Goal: Transaction & Acquisition: Subscribe to service/newsletter

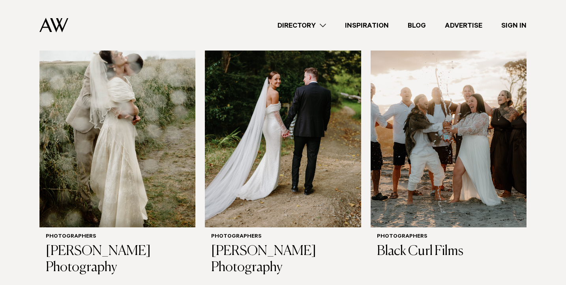
scroll to position [321, 0]
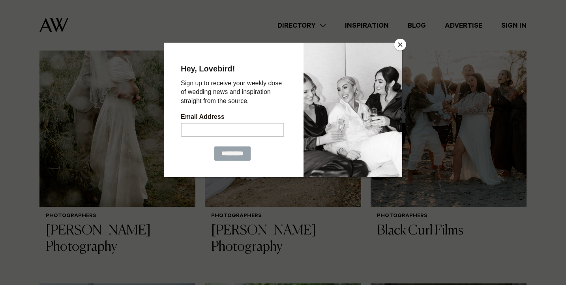
click at [403, 44] on button "Close" at bounding box center [400, 45] width 12 height 12
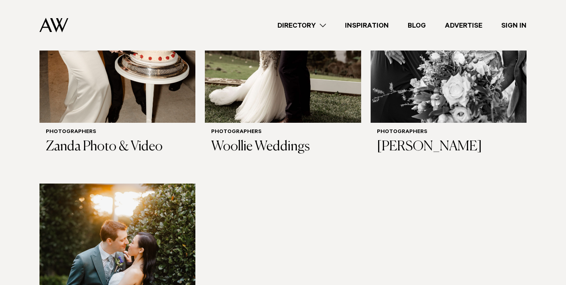
scroll to position [2605, 0]
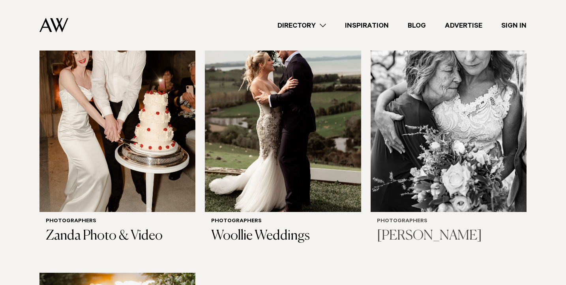
click at [409, 228] on h3 "Kirsten Summers" at bounding box center [448, 236] width 143 height 16
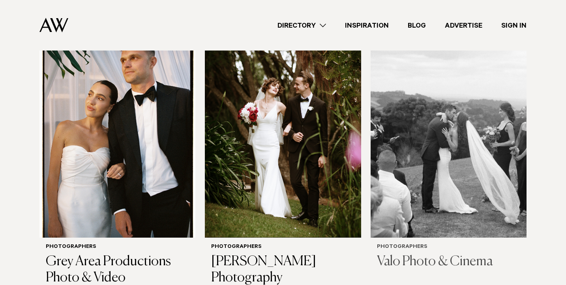
scroll to position [2291, 0]
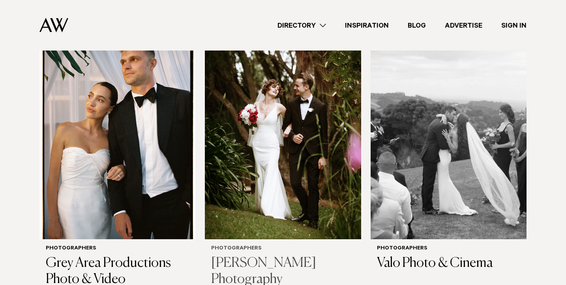
click at [263, 255] on h3 "Perry Trotter Photography" at bounding box center [282, 271] width 143 height 32
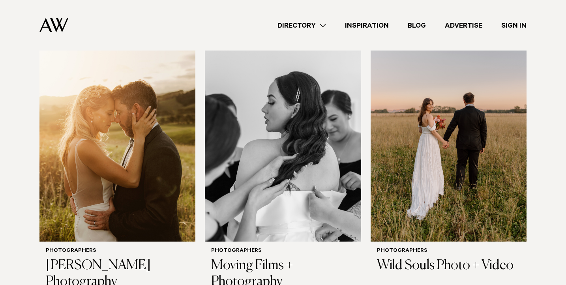
scroll to position [2022, 0]
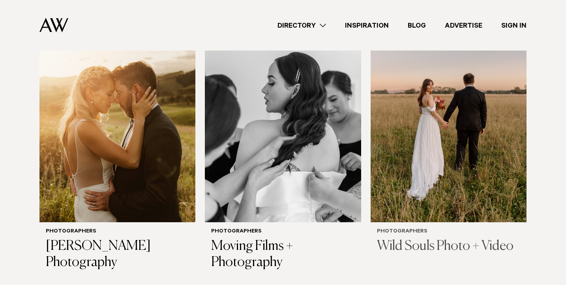
click at [433, 238] on h3 "Wild Souls Photo + Video" at bounding box center [448, 246] width 143 height 16
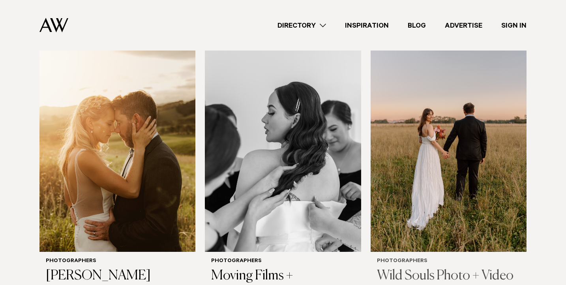
scroll to position [2045, 0]
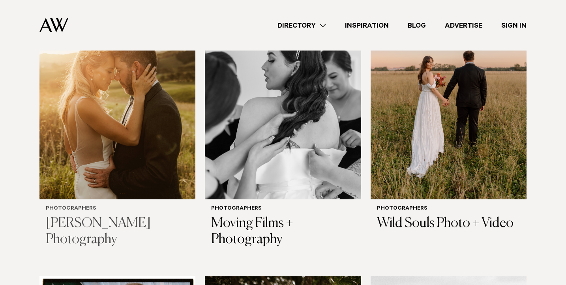
click at [103, 219] on h3 "Kate Little Photography" at bounding box center [117, 232] width 143 height 32
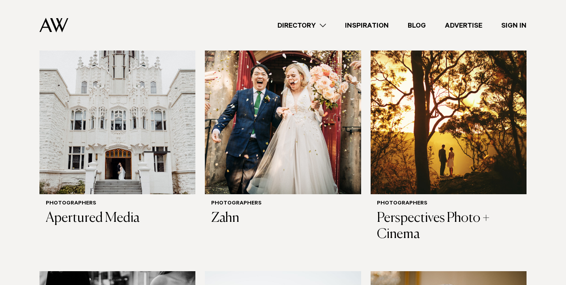
scroll to position [1184, 0]
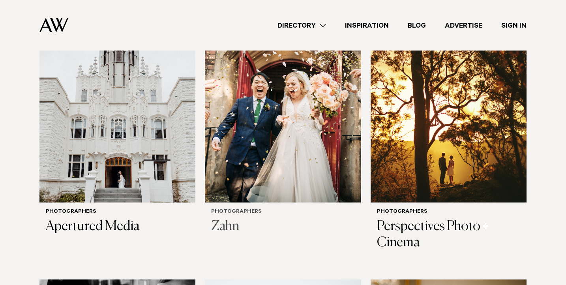
click at [234, 220] on h3 "Zahn" at bounding box center [282, 227] width 143 height 16
click at [390, 220] on h3 "Perspectives Photo + Cinema" at bounding box center [448, 235] width 143 height 32
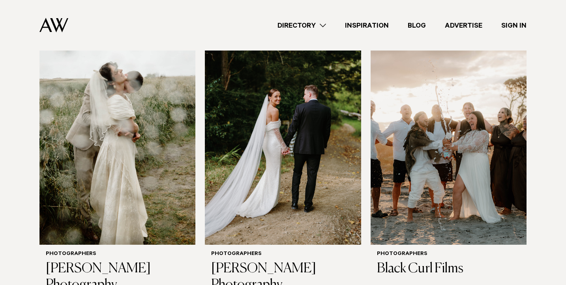
scroll to position [360, 0]
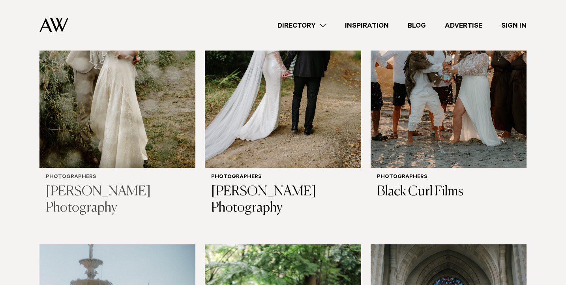
click at [75, 193] on h3 "Kasia Kolmas Photography" at bounding box center [117, 200] width 143 height 32
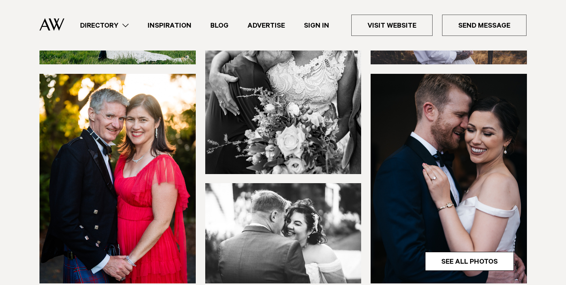
scroll to position [6, 0]
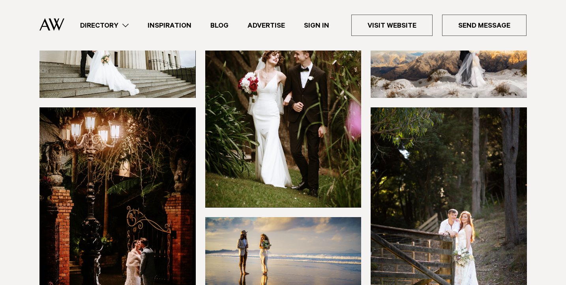
scroll to position [212, 0]
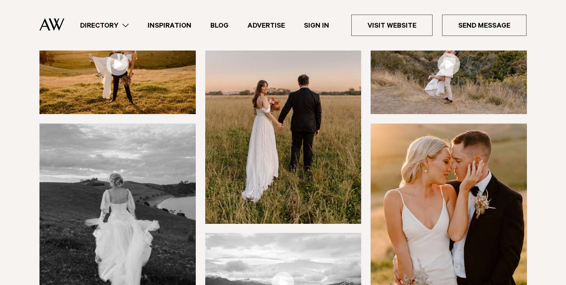
scroll to position [79, 0]
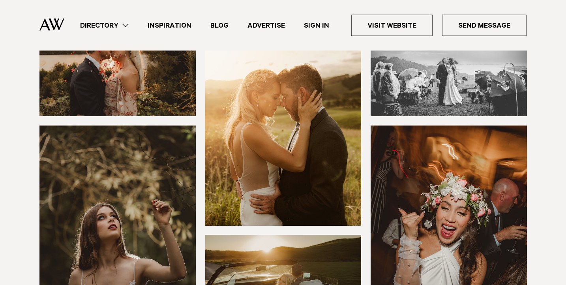
scroll to position [62, 0]
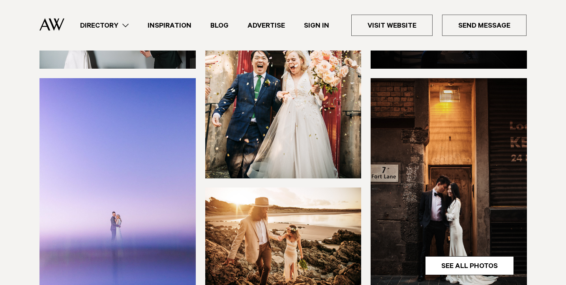
scroll to position [170, 0]
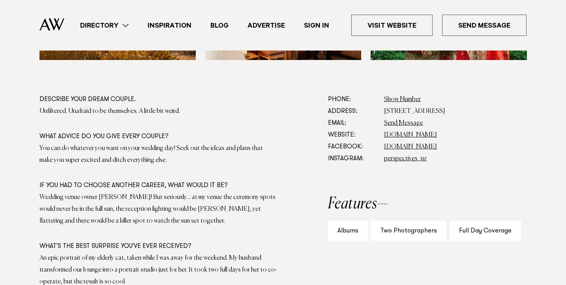
scroll to position [360, 0]
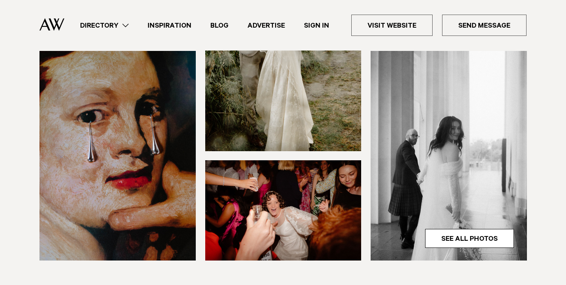
scroll to position [231, 0]
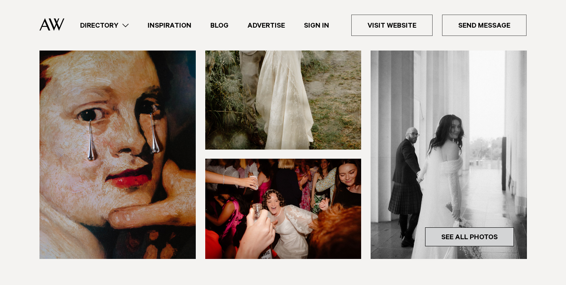
click at [456, 231] on link "See All Photos" at bounding box center [469, 236] width 89 height 19
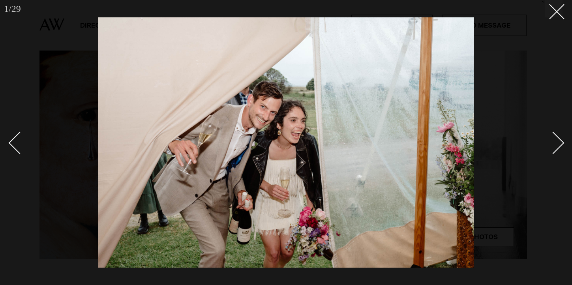
click at [563, 137] on div at bounding box center [286, 142] width 572 height 285
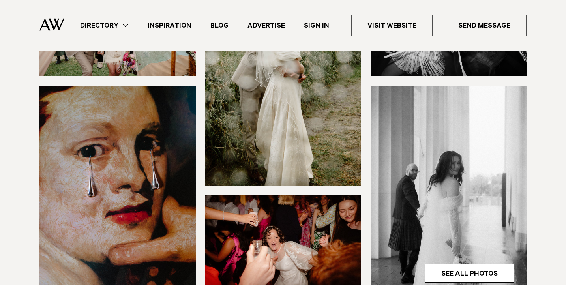
scroll to position [270, 0]
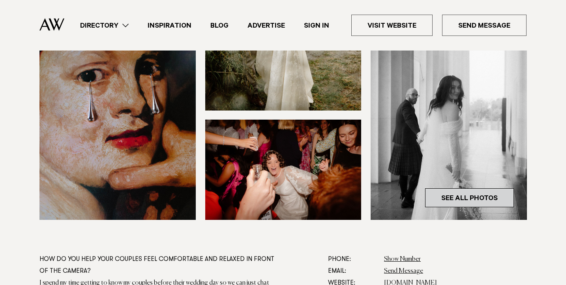
click at [454, 194] on link "See All Photos" at bounding box center [469, 197] width 89 height 19
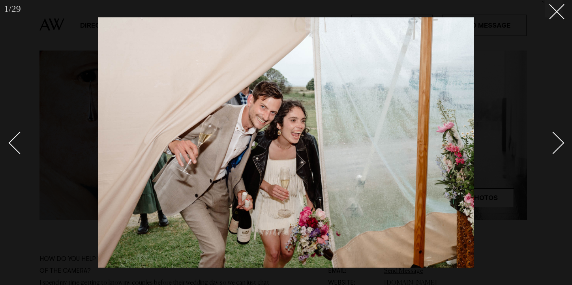
click at [557, 138] on div "Next slide" at bounding box center [553, 143] width 23 height 23
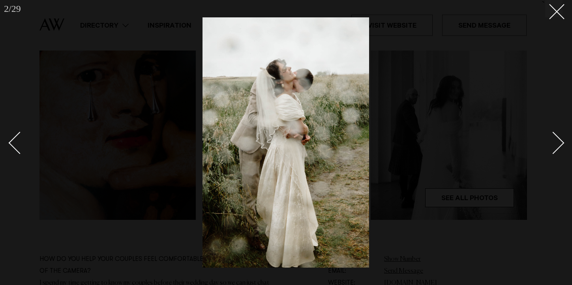
click at [557, 139] on div "Next slide" at bounding box center [553, 143] width 23 height 23
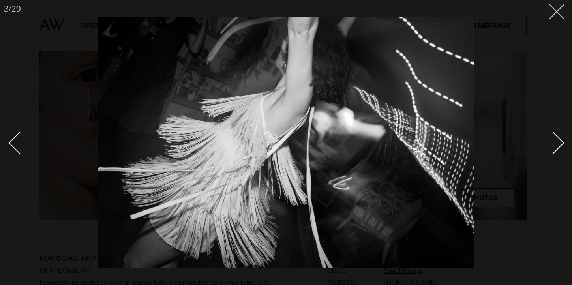
click at [555, 12] on icon at bounding box center [553, 8] width 9 height 9
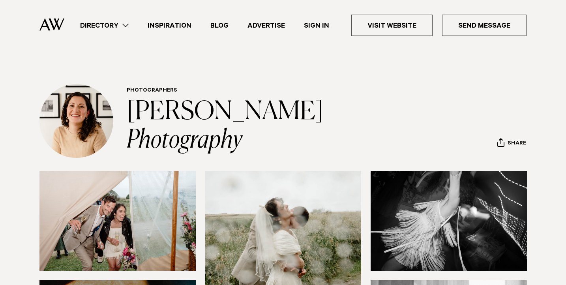
click at [216, 24] on link "Blog" at bounding box center [219, 25] width 37 height 11
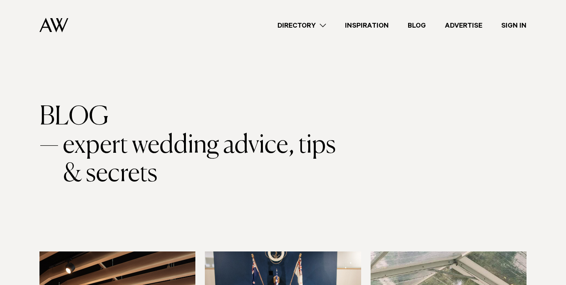
click at [462, 19] on div "Directory Hair & Makeup Flowers Venues Cakes & Sweets" at bounding box center [301, 25] width 452 height 51
click at [462, 23] on link "Advertise" at bounding box center [463, 25] width 56 height 11
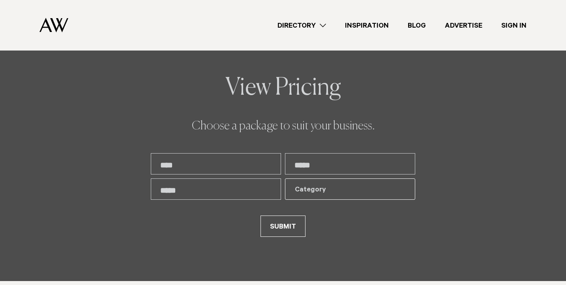
scroll to position [1608, 0]
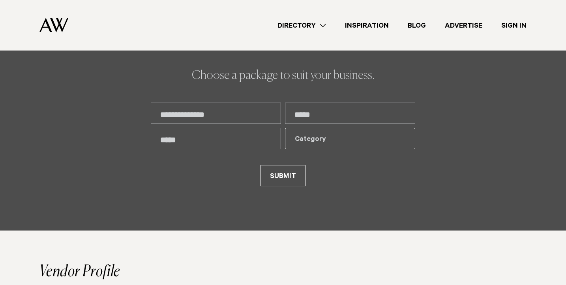
type input "**********"
click at [312, 140] on div "Category" at bounding box center [345, 139] width 101 height 9
type input "**********"
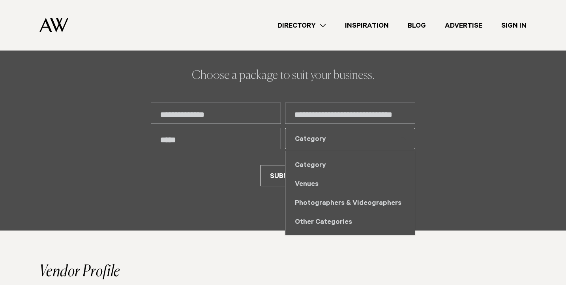
click at [347, 201] on div "Photographers & Videographers" at bounding box center [349, 202] width 129 height 19
select select "***"
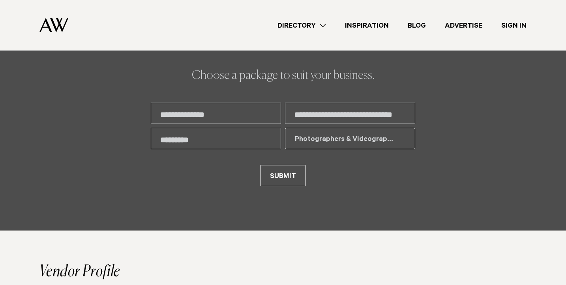
type input "*********"
click at [267, 170] on button "SUBMIT" at bounding box center [283, 175] width 45 height 21
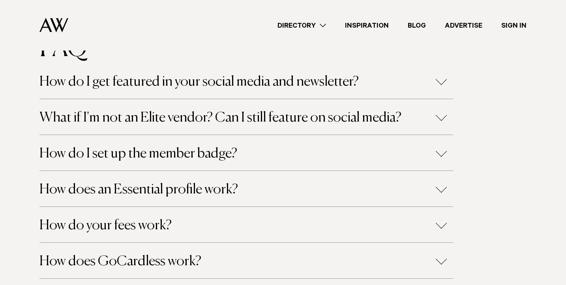
scroll to position [648, 0]
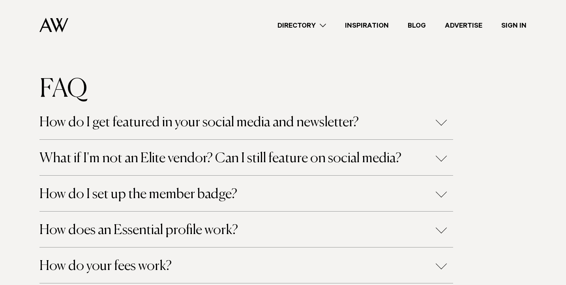
click at [439, 120] on button "How do I get featured in your social media and newsletter?" at bounding box center [246, 123] width 414 height 14
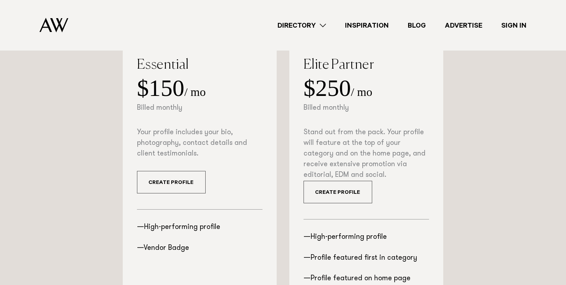
scroll to position [165, 0]
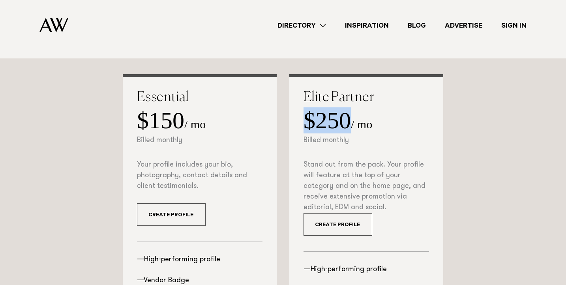
drag, startPoint x: 349, startPoint y: 118, endPoint x: 309, endPoint y: 113, distance: 39.8
click at [309, 113] on strong "$250" at bounding box center [327, 120] width 47 height 26
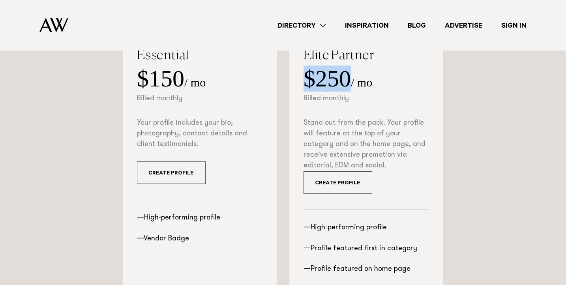
scroll to position [153, 0]
